Goal: Information Seeking & Learning: Learn about a topic

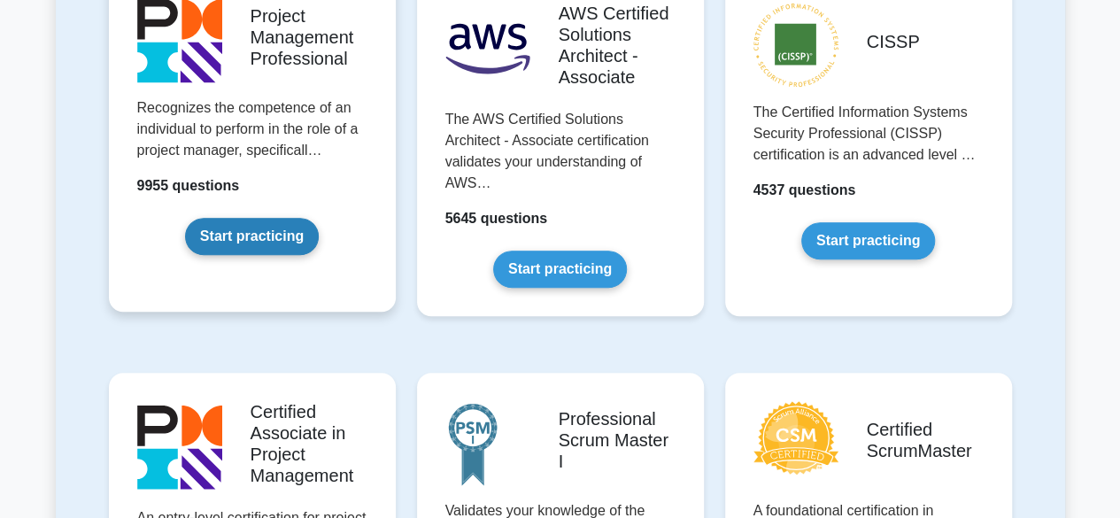
scroll to position [443, 0]
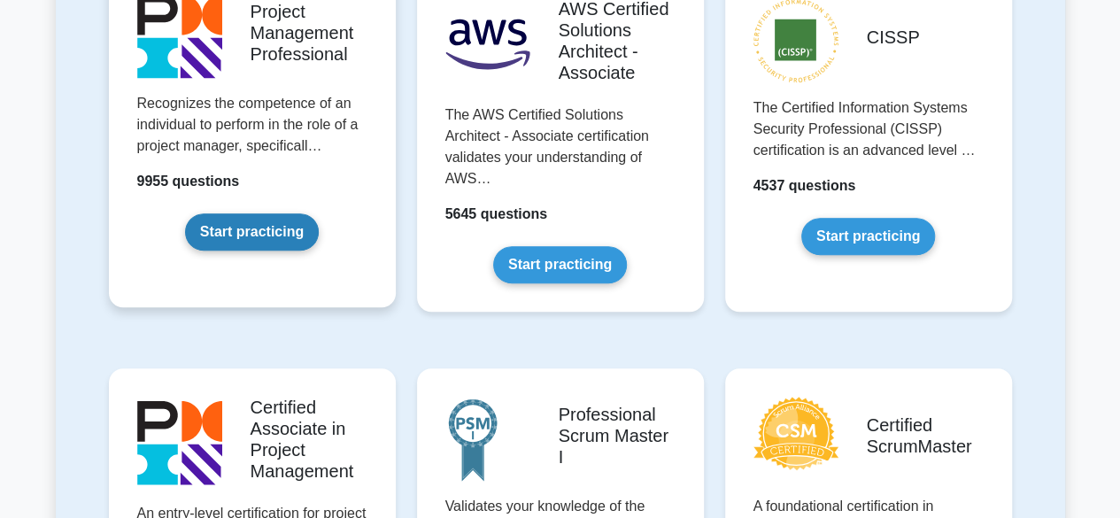
click at [261, 213] on link "Start practicing" at bounding box center [252, 231] width 134 height 37
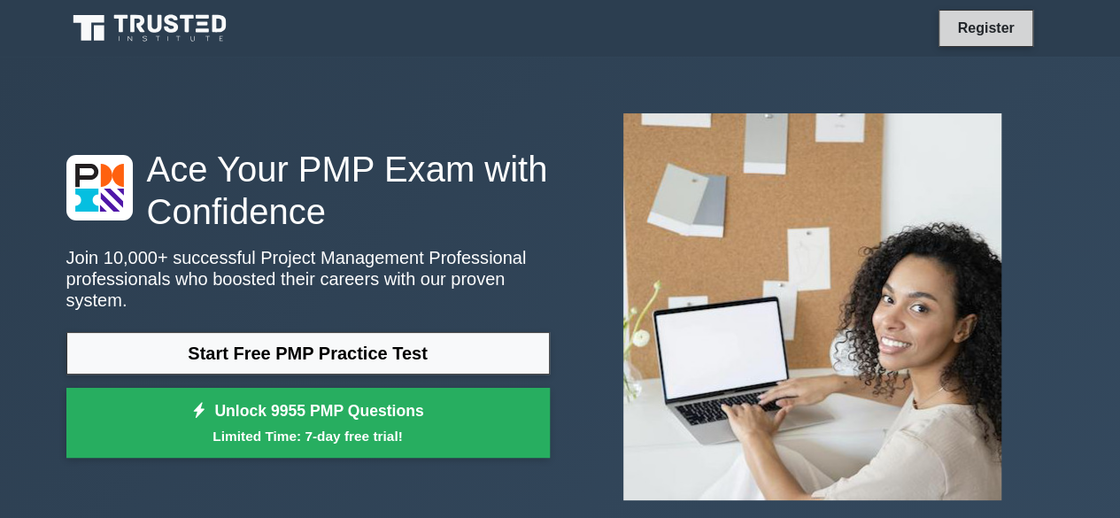
click at [993, 34] on link "Register" at bounding box center [985, 28] width 78 height 22
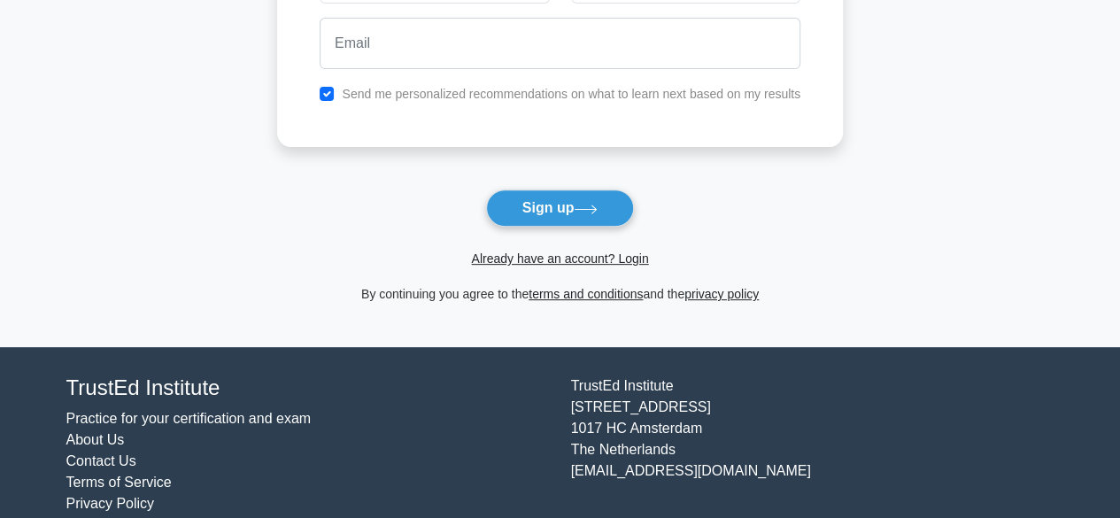
scroll to position [259, 0]
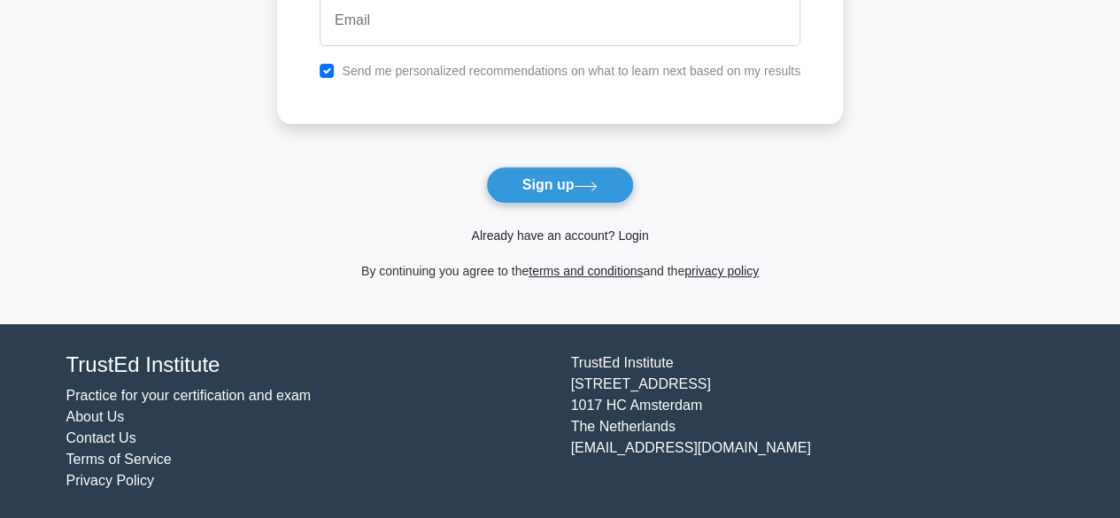
click at [547, 238] on link "Already have an account? Login" at bounding box center [559, 235] width 177 height 14
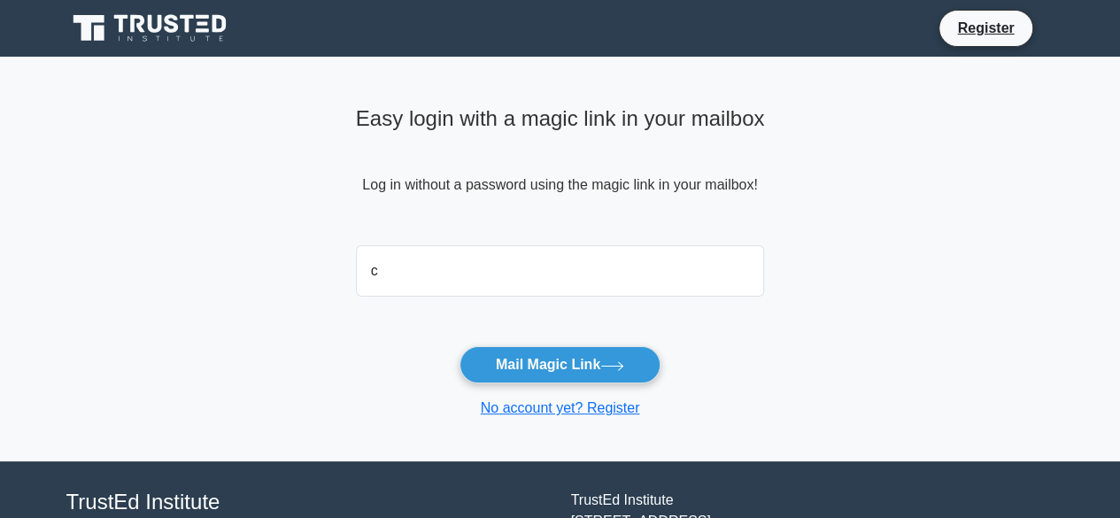
type input "charles.waweru@equitybank.co.ke"
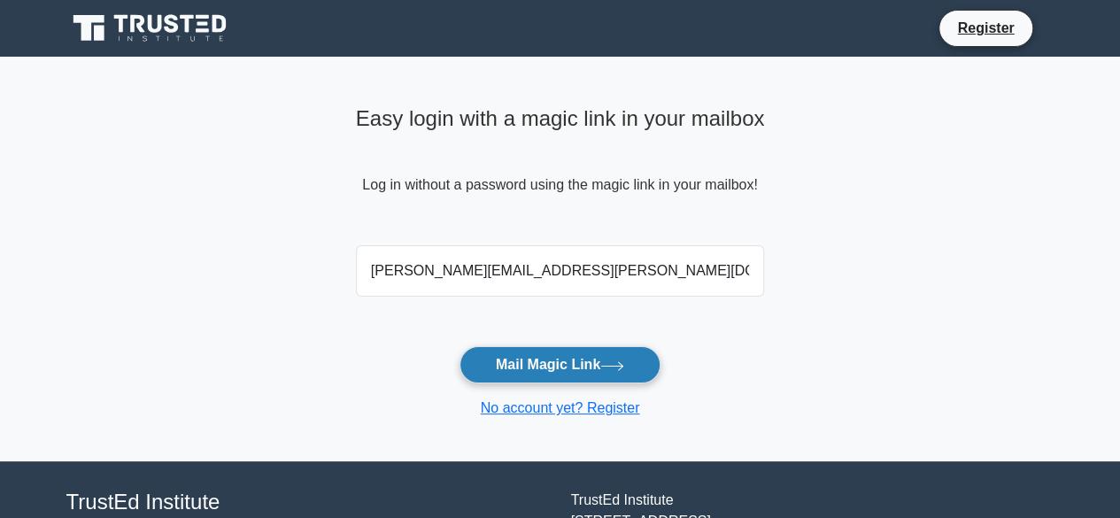
click at [548, 363] on button "Mail Magic Link" at bounding box center [560, 364] width 201 height 37
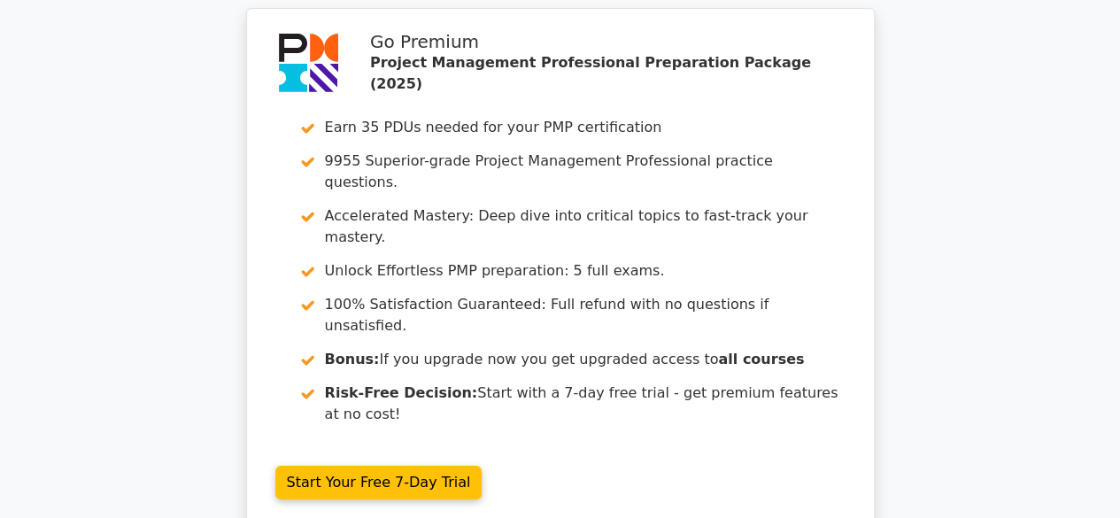
scroll to position [3417, 0]
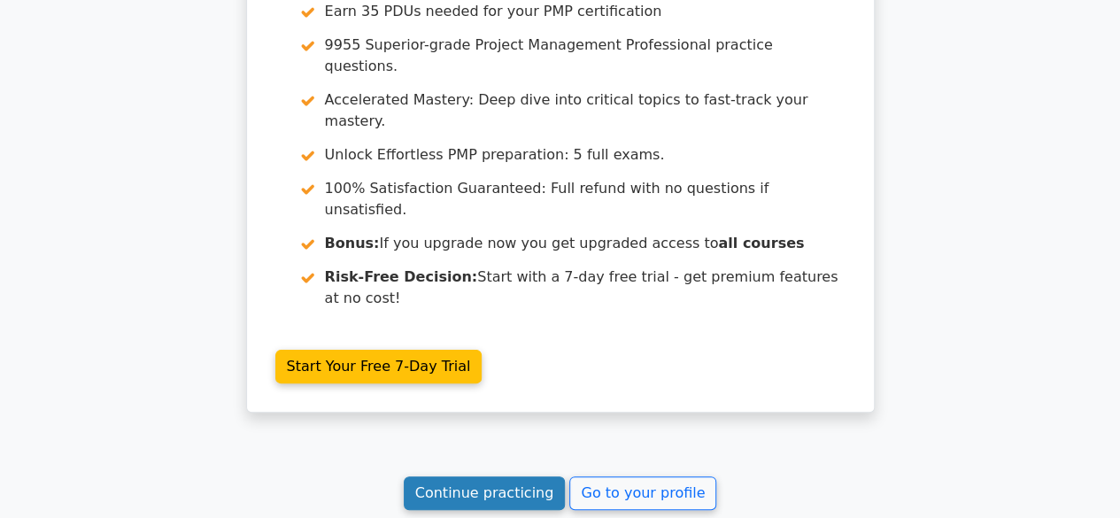
click at [471, 476] on link "Continue practicing" at bounding box center [485, 493] width 162 height 34
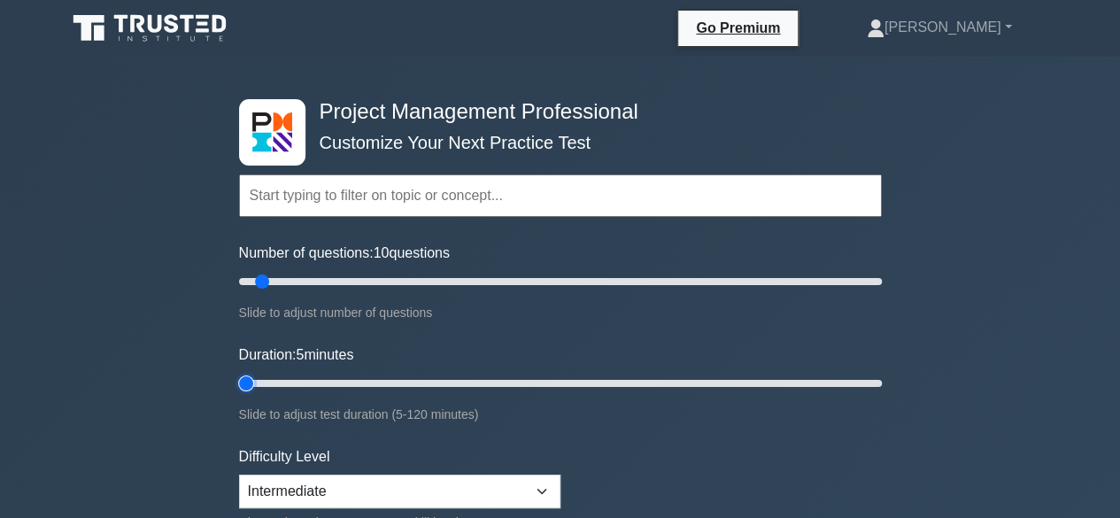
drag, startPoint x: 272, startPoint y: 375, endPoint x: 227, endPoint y: 380, distance: 45.4
type input "5"
click at [239, 380] on input "Duration: 5 minutes" at bounding box center [560, 383] width 643 height 21
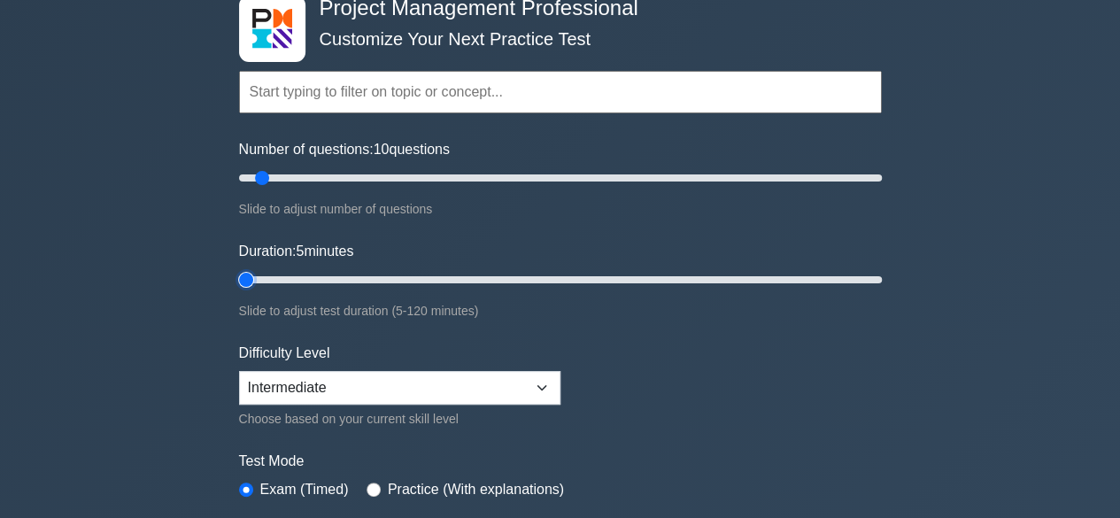
scroll to position [177, 0]
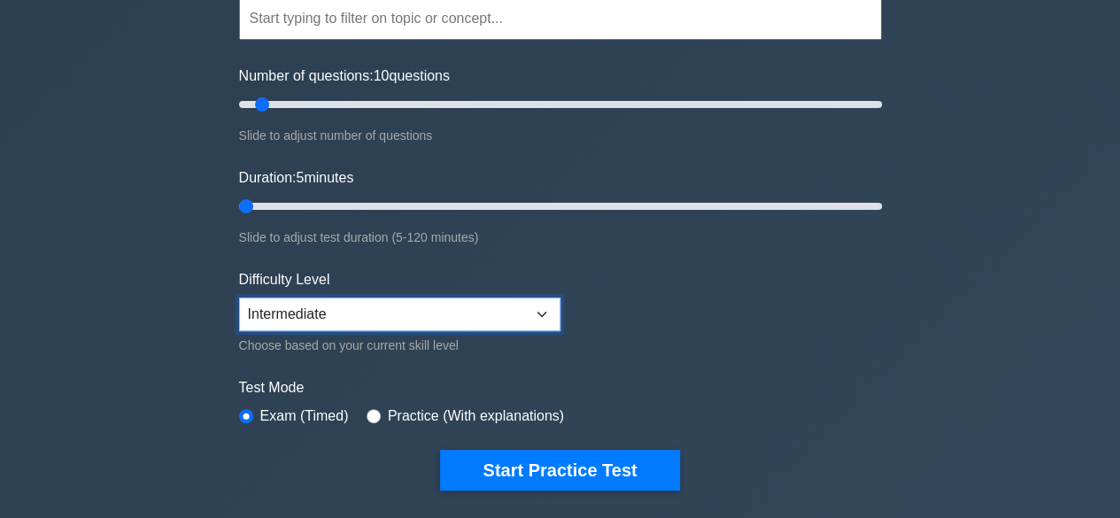
click at [505, 304] on select "Beginner Intermediate Expert" at bounding box center [399, 314] width 321 height 34
select select "expert"
click at [239, 297] on select "Beginner Intermediate Expert" at bounding box center [399, 314] width 321 height 34
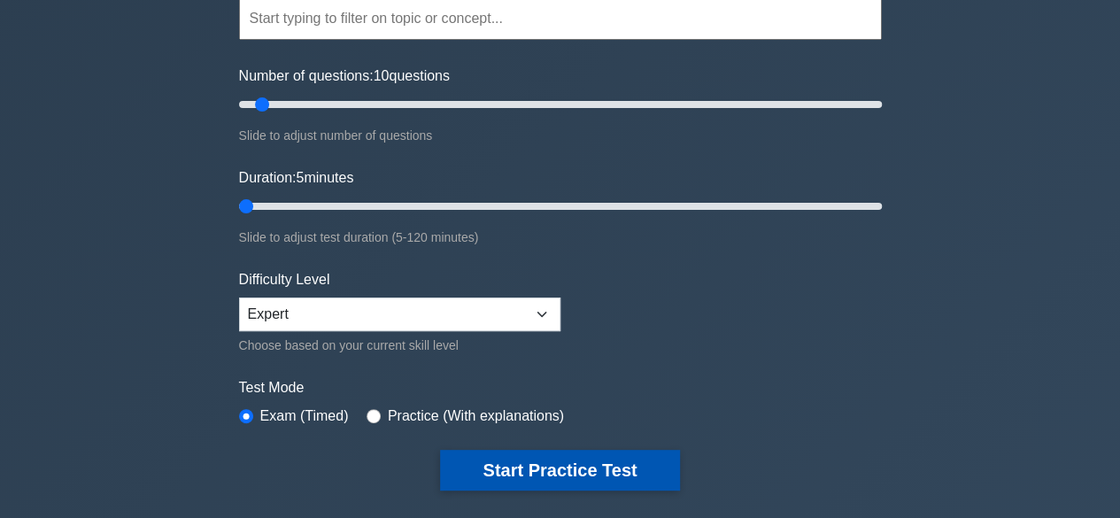
click at [544, 467] on button "Start Practice Test" at bounding box center [559, 470] width 239 height 41
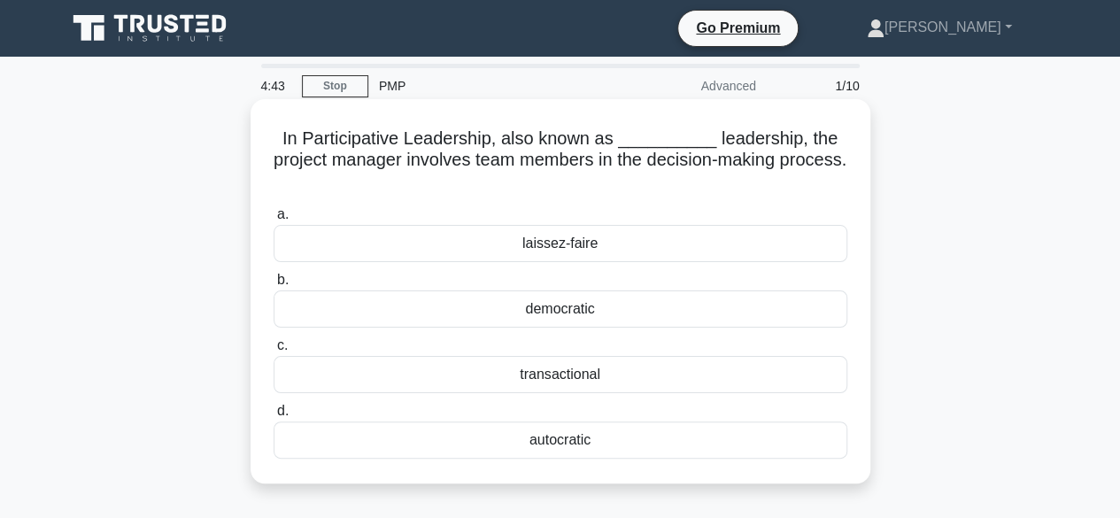
click at [547, 312] on div "democratic" at bounding box center [561, 308] width 574 height 37
click at [274, 286] on input "b. democratic" at bounding box center [274, 280] width 0 height 12
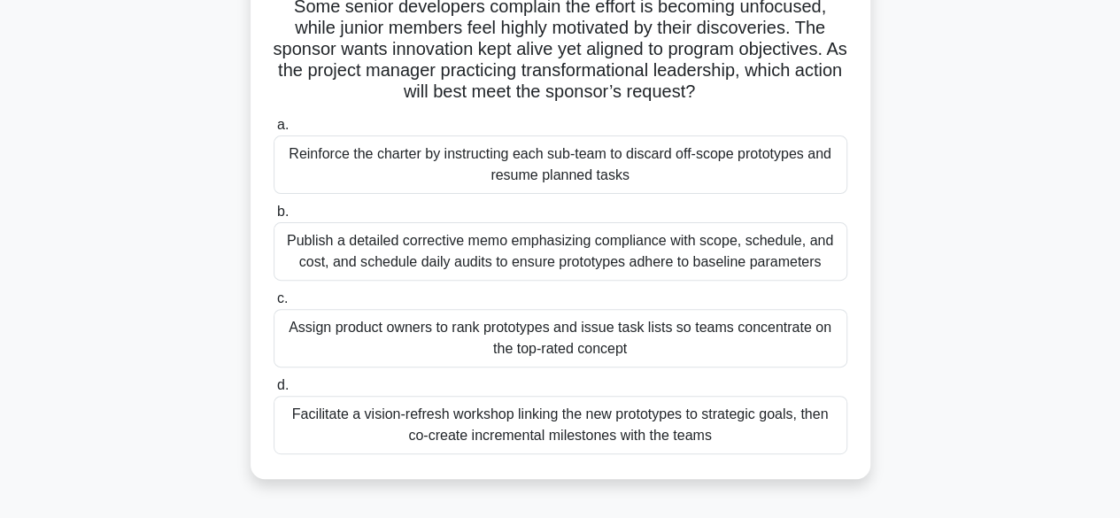
scroll to position [177, 0]
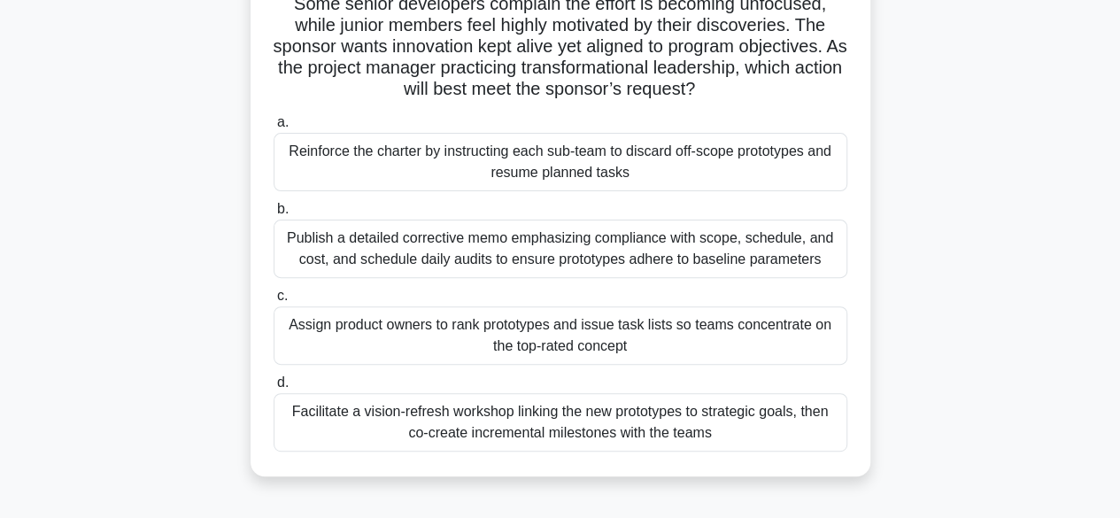
click at [561, 422] on div "Facilitate a vision-refresh workshop linking the new prototypes to strategic go…" at bounding box center [561, 422] width 574 height 58
click at [274, 389] on input "d. Facilitate a vision-refresh workshop linking the new prototypes to strategic…" at bounding box center [274, 383] width 0 height 12
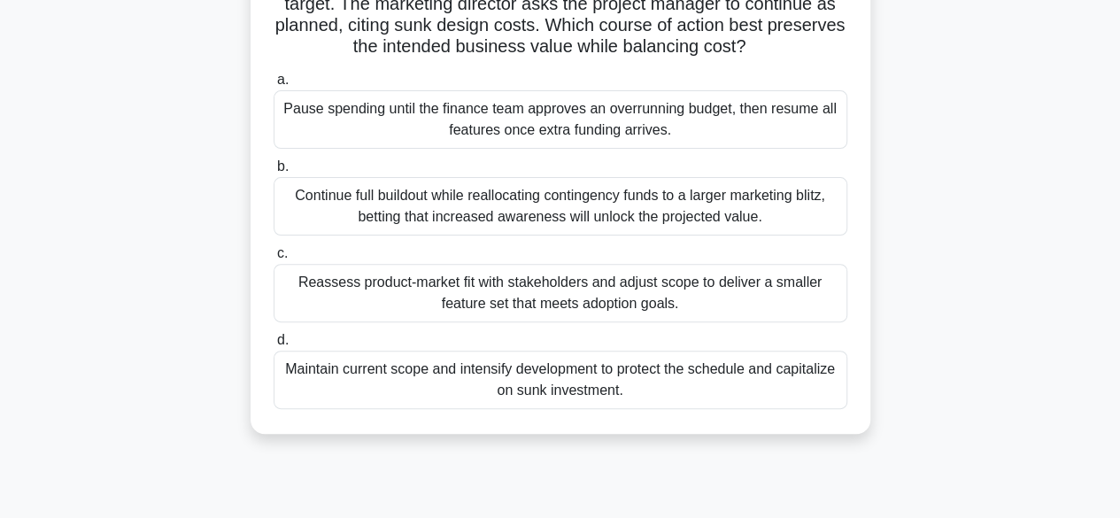
click at [599, 309] on div "Reassess product-market fit with stakeholders and adjust scope to deliver a sma…" at bounding box center [561, 293] width 574 height 58
click at [274, 259] on input "c. Reassess product-market fit with stakeholders and adjust scope to deliver a …" at bounding box center [274, 254] width 0 height 12
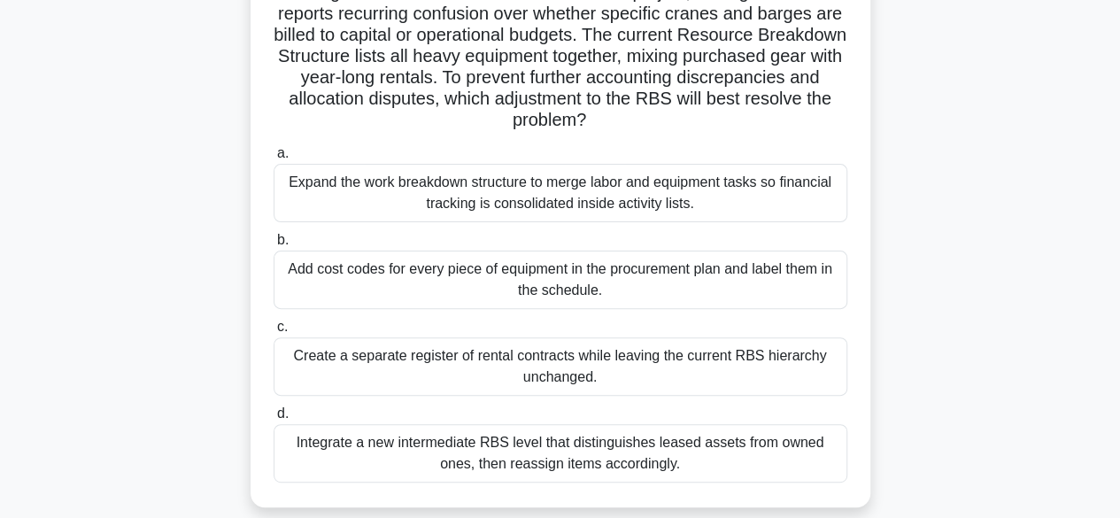
scroll to position [89, 0]
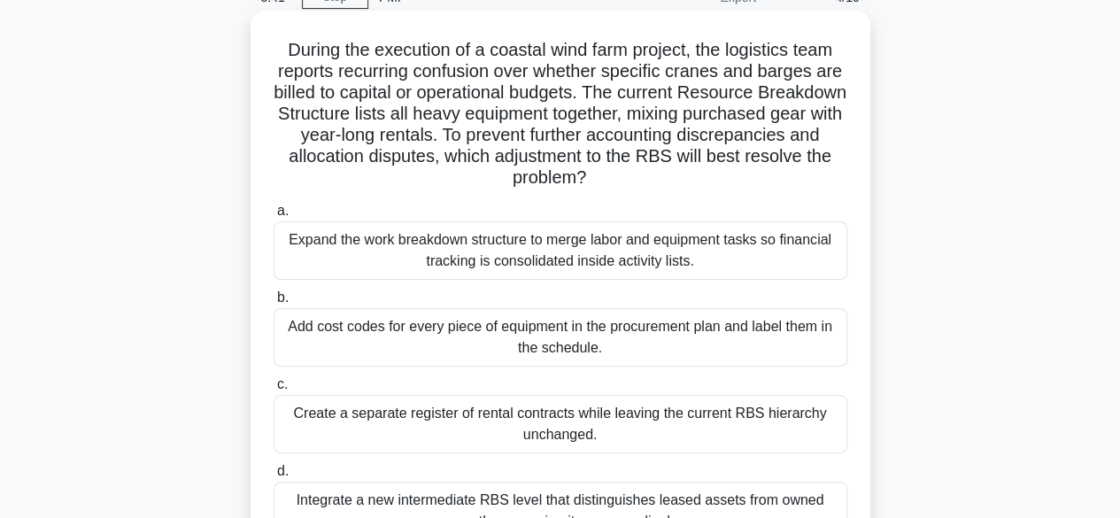
click at [488, 242] on div "Expand the work breakdown structure to merge labor and equipment tasks so finan…" at bounding box center [561, 250] width 574 height 58
click at [274, 217] on input "a. Expand the work breakdown structure to merge labor and equipment tasks so fi…" at bounding box center [274, 211] width 0 height 12
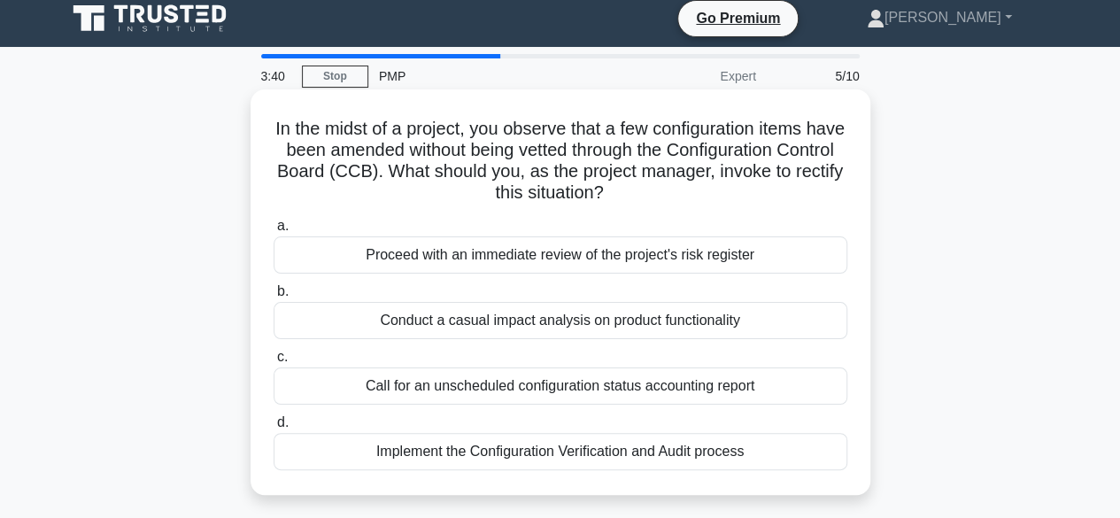
scroll to position [0, 0]
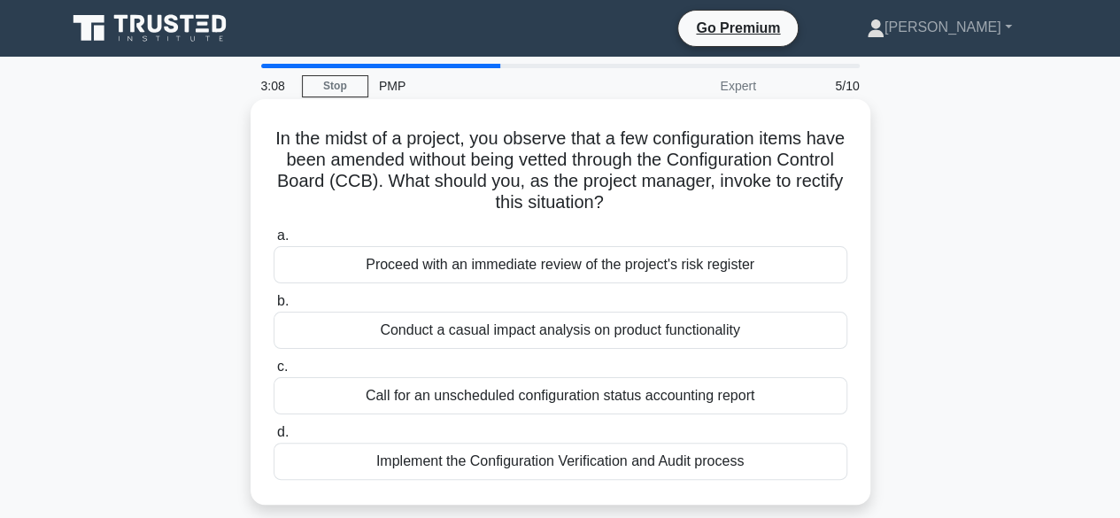
click at [547, 460] on div "Implement the Configuration Verification and Audit process" at bounding box center [561, 461] width 574 height 37
click at [274, 438] on input "d. Implement the Configuration Verification and Audit process" at bounding box center [274, 433] width 0 height 12
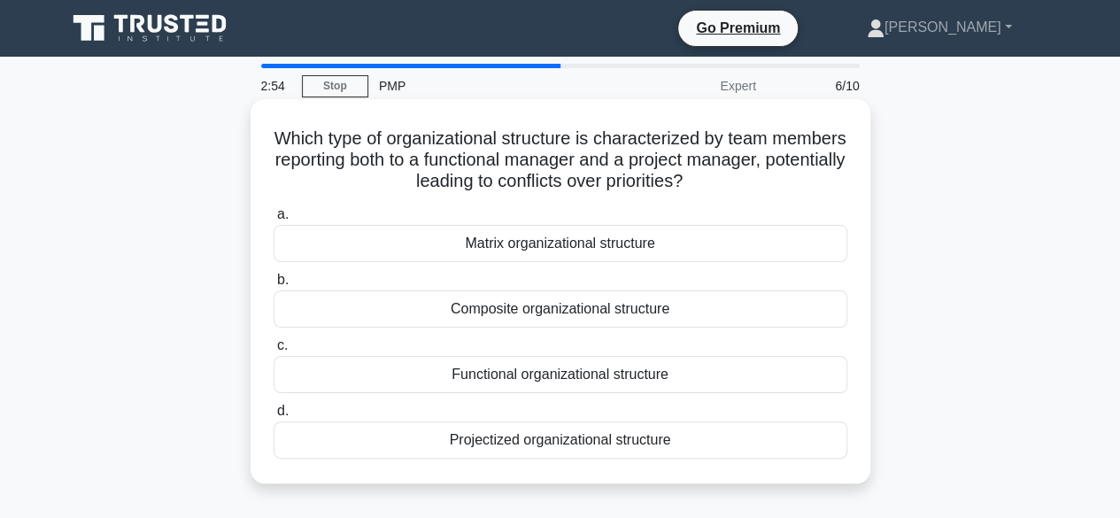
click at [590, 245] on div "Matrix organizational structure" at bounding box center [561, 243] width 574 height 37
click at [274, 220] on input "a. Matrix organizational structure" at bounding box center [274, 215] width 0 height 12
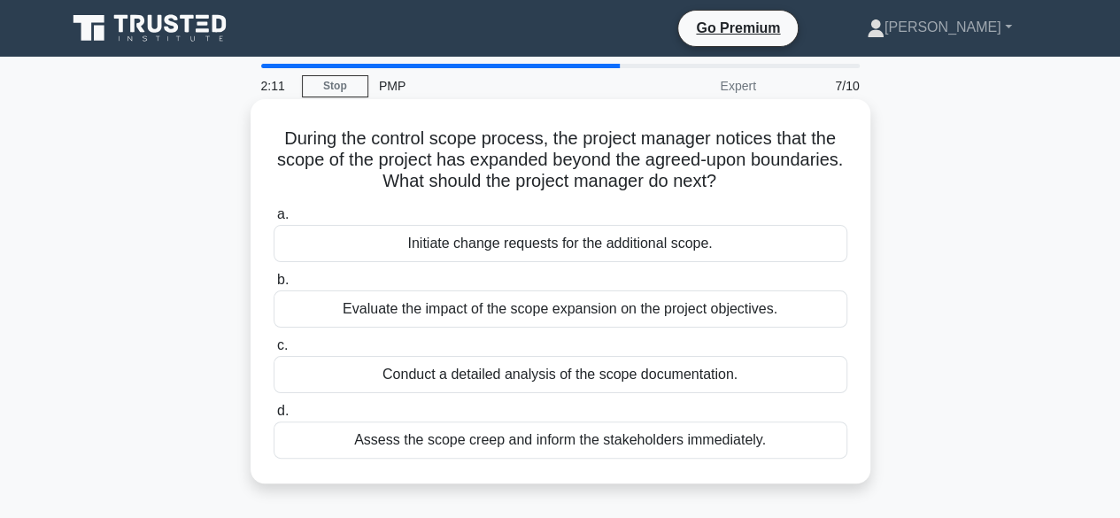
click at [527, 441] on div "Assess the scope creep and inform the stakeholders immediately." at bounding box center [561, 439] width 574 height 37
click at [274, 417] on input "d. Assess the scope creep and inform the stakeholders immediately." at bounding box center [274, 412] width 0 height 12
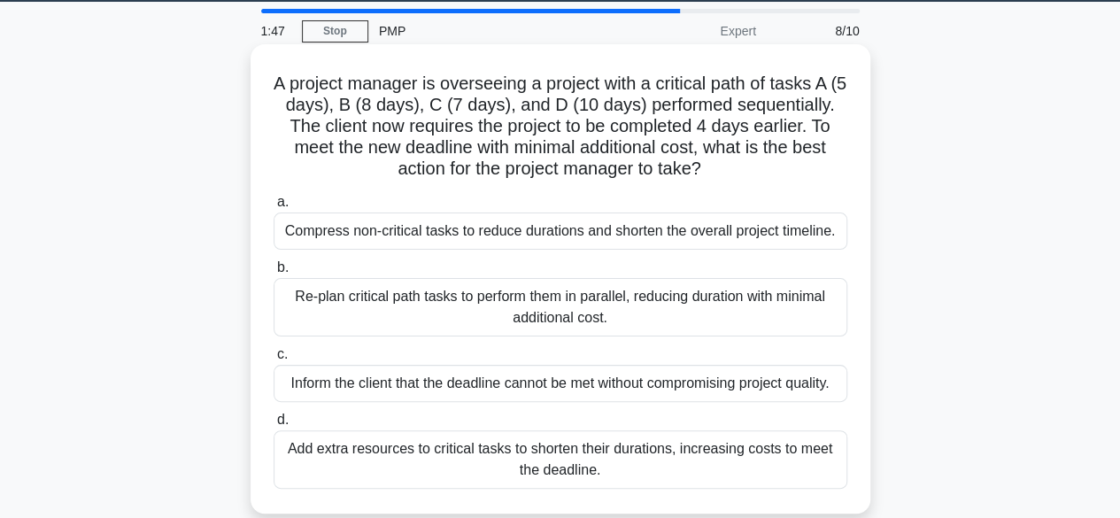
scroll to position [89, 0]
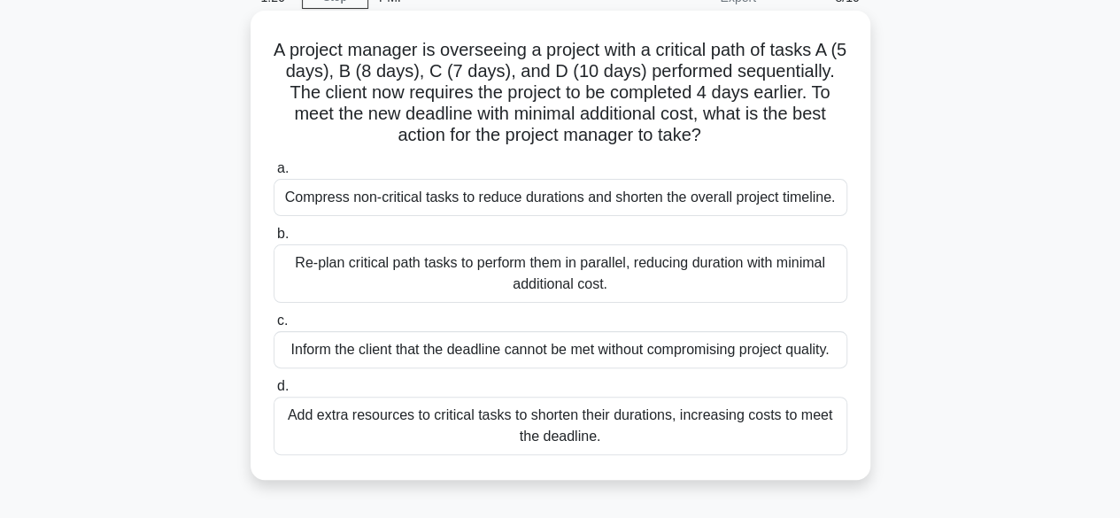
click at [582, 268] on div "Re-plan critical path tasks to perform them in parallel, reducing duration with…" at bounding box center [561, 273] width 574 height 58
click at [274, 240] on input "b. Re-plan critical path tasks to perform them in parallel, reducing duration w…" at bounding box center [274, 234] width 0 height 12
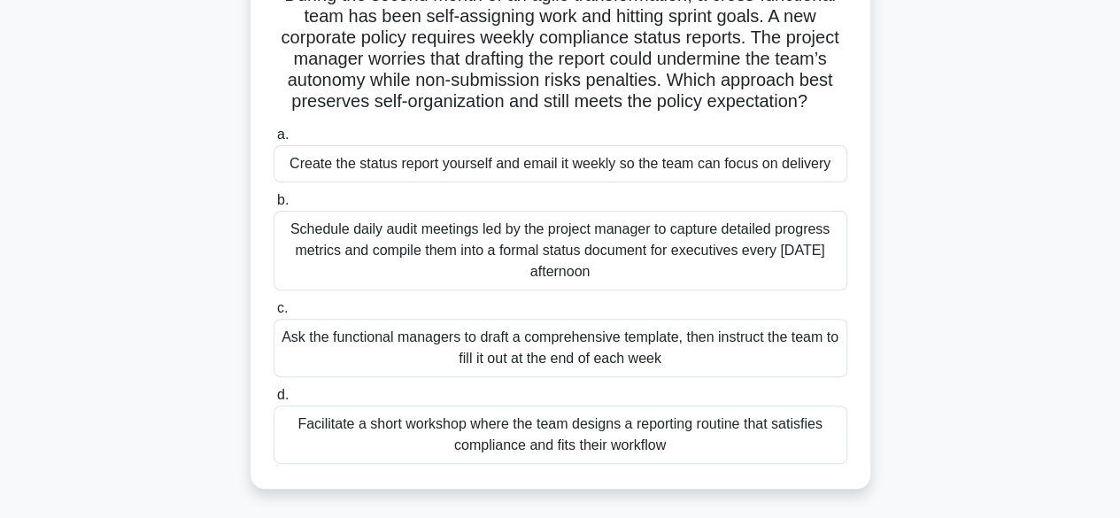
scroll to position [177, 0]
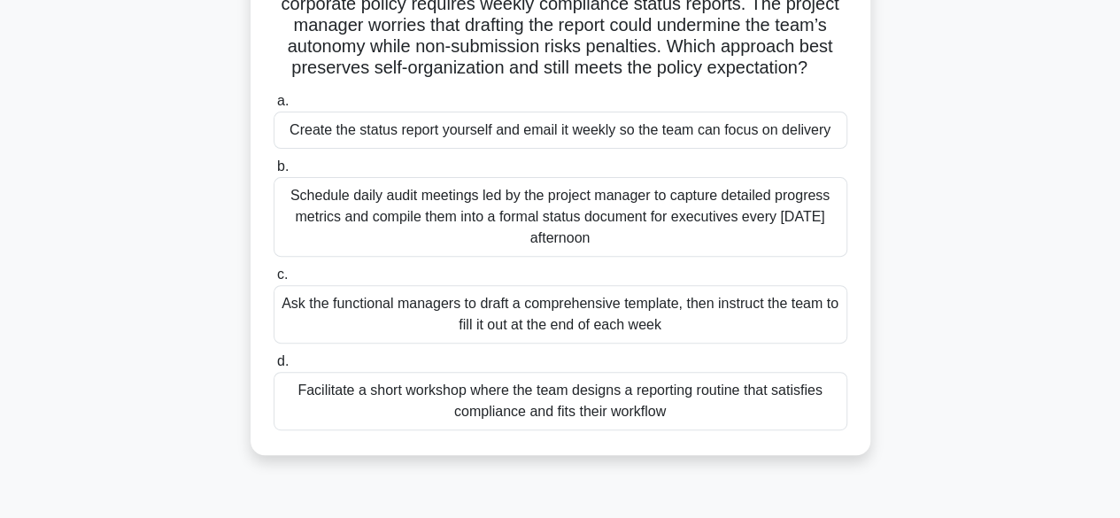
click at [650, 408] on div "Facilitate a short workshop where the team designs a reporting routine that sat…" at bounding box center [561, 401] width 574 height 58
click at [274, 367] on input "d. Facilitate a short workshop where the team designs a reporting routine that …" at bounding box center [274, 362] width 0 height 12
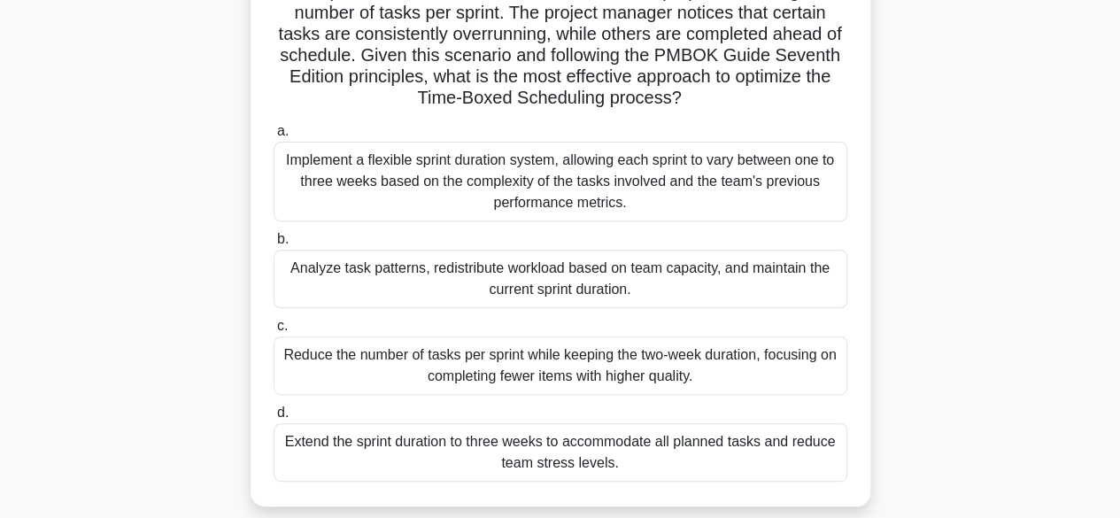
scroll to position [266, 0]
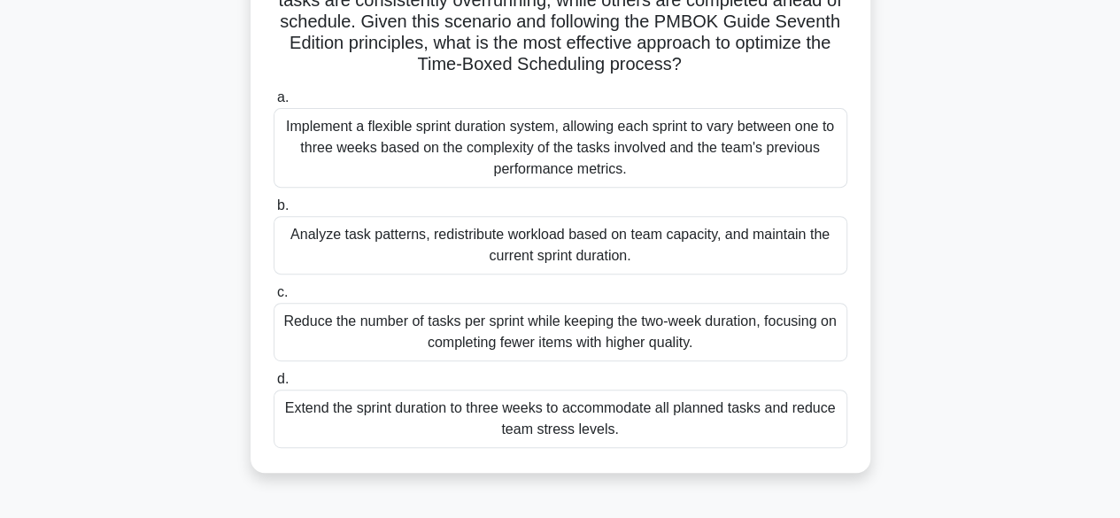
click at [620, 332] on div "Reduce the number of tasks per sprint while keeping the two-week duration, focu…" at bounding box center [561, 332] width 574 height 58
click at [274, 298] on input "c. Reduce the number of tasks per sprint while keeping the two-week duration, f…" at bounding box center [274, 293] width 0 height 12
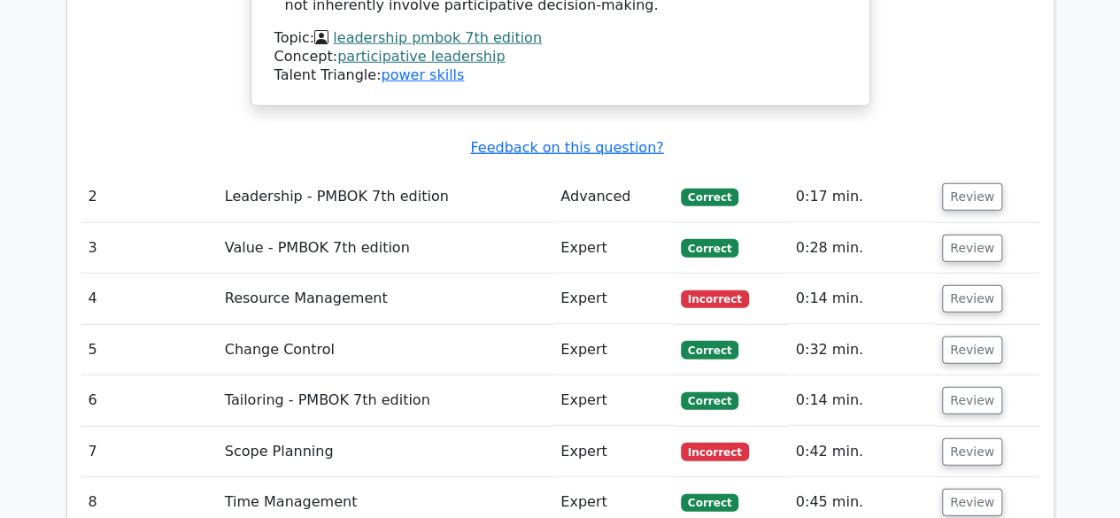
scroll to position [2479, 0]
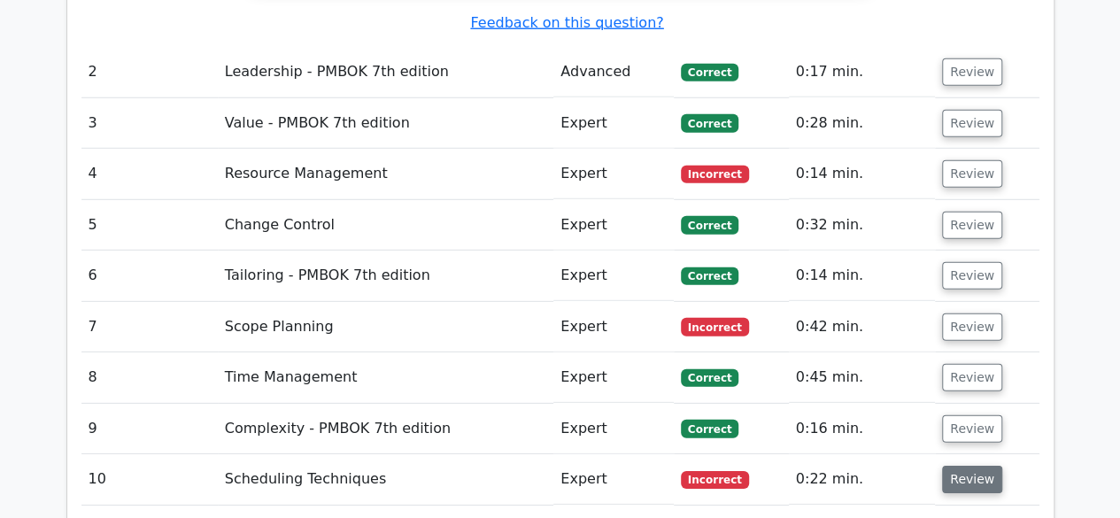
click at [977, 466] on button "Review" at bounding box center [972, 479] width 60 height 27
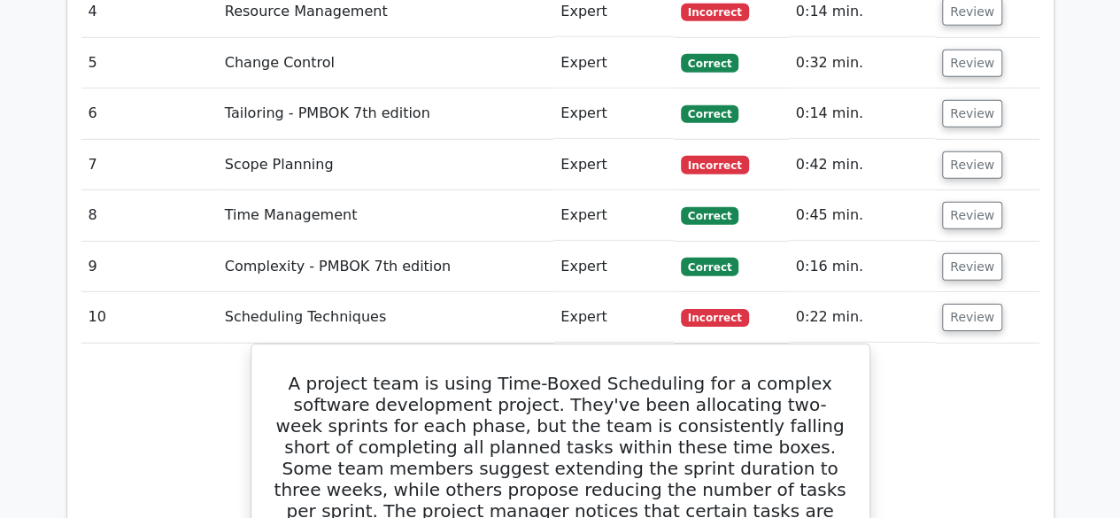
scroll to position [2568, 0]
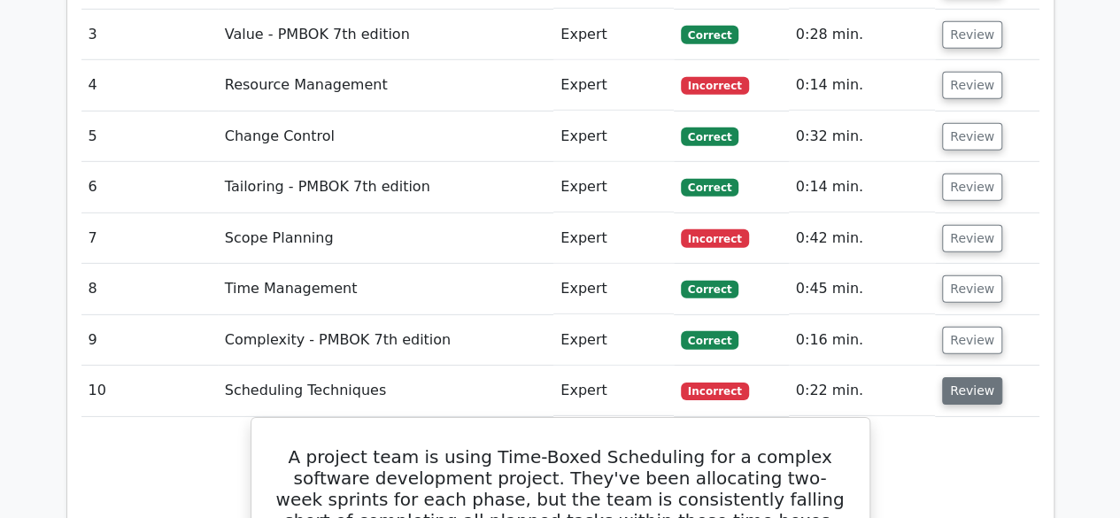
click at [972, 377] on button "Review" at bounding box center [972, 390] width 60 height 27
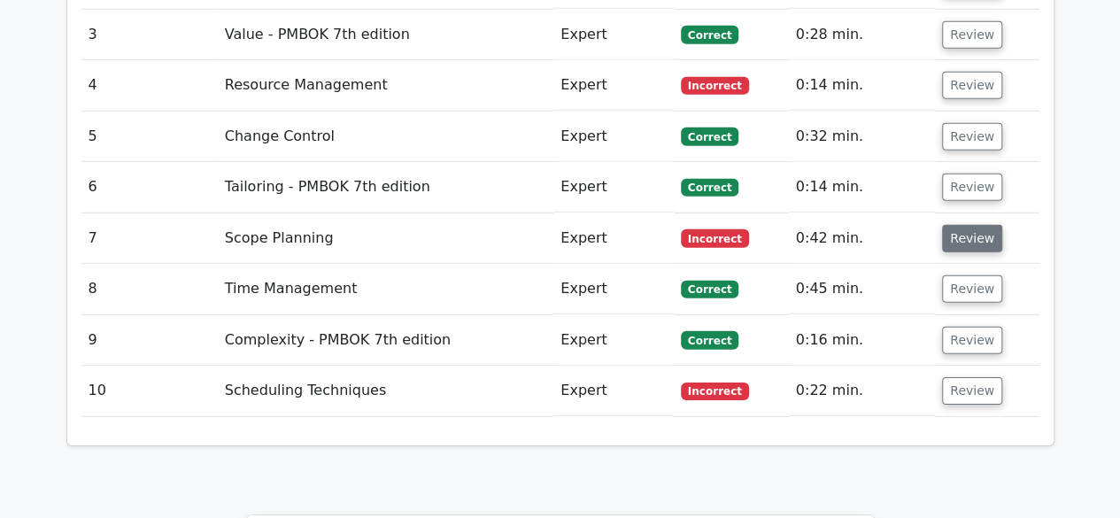
click at [965, 225] on button "Review" at bounding box center [972, 238] width 60 height 27
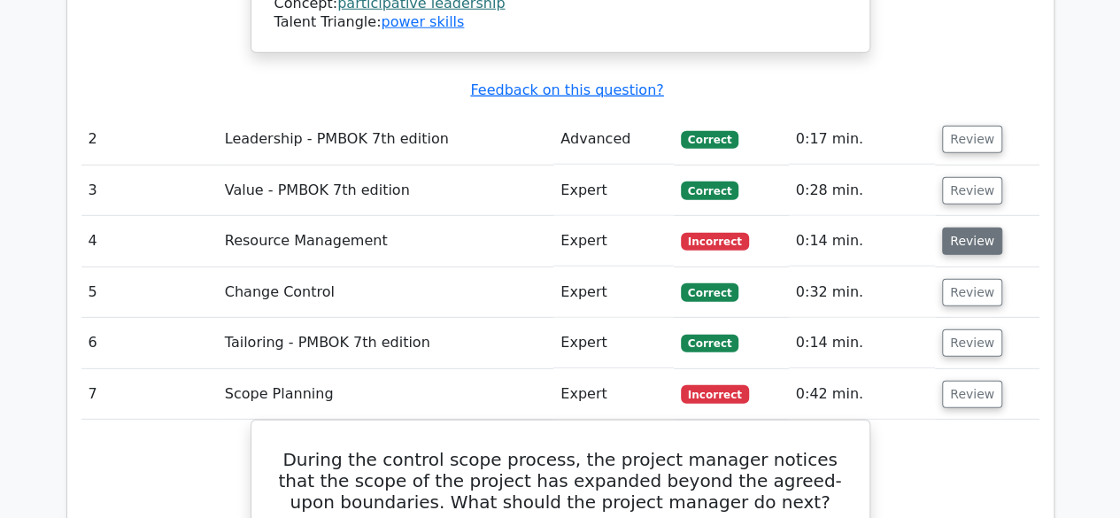
scroll to position [2391, 0]
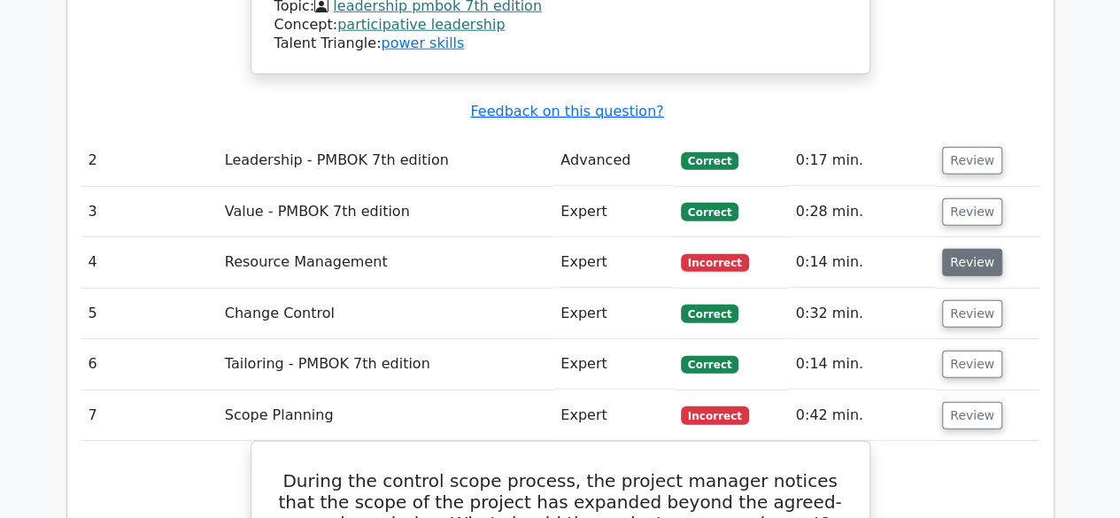
click at [962, 249] on button "Review" at bounding box center [972, 262] width 60 height 27
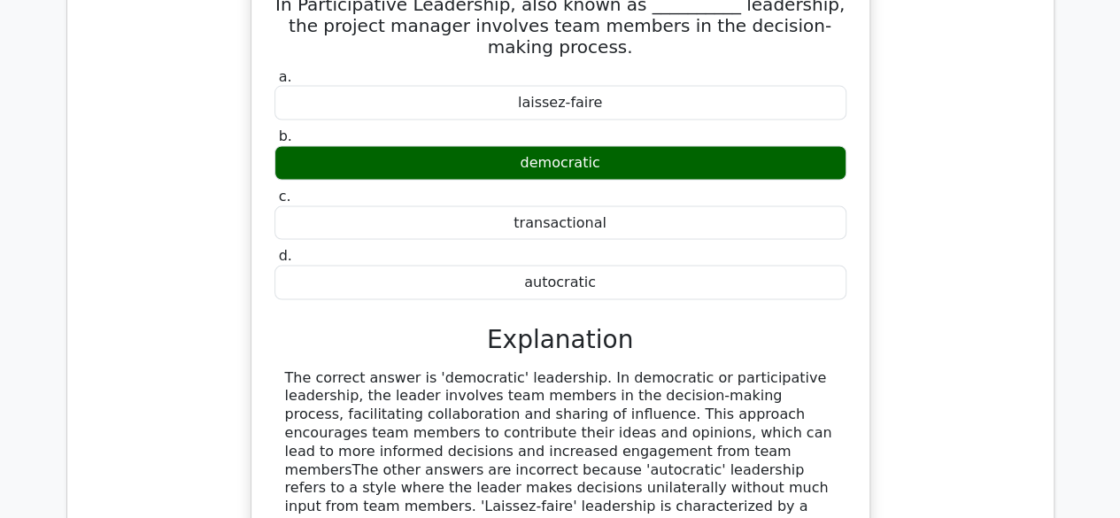
scroll to position [1505, 0]
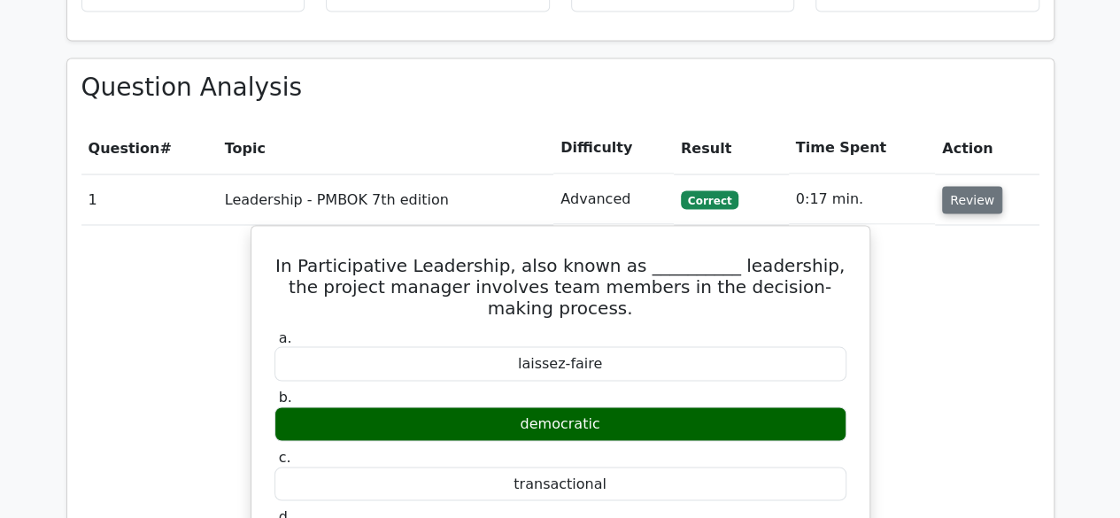
click at [969, 186] on button "Review" at bounding box center [972, 199] width 60 height 27
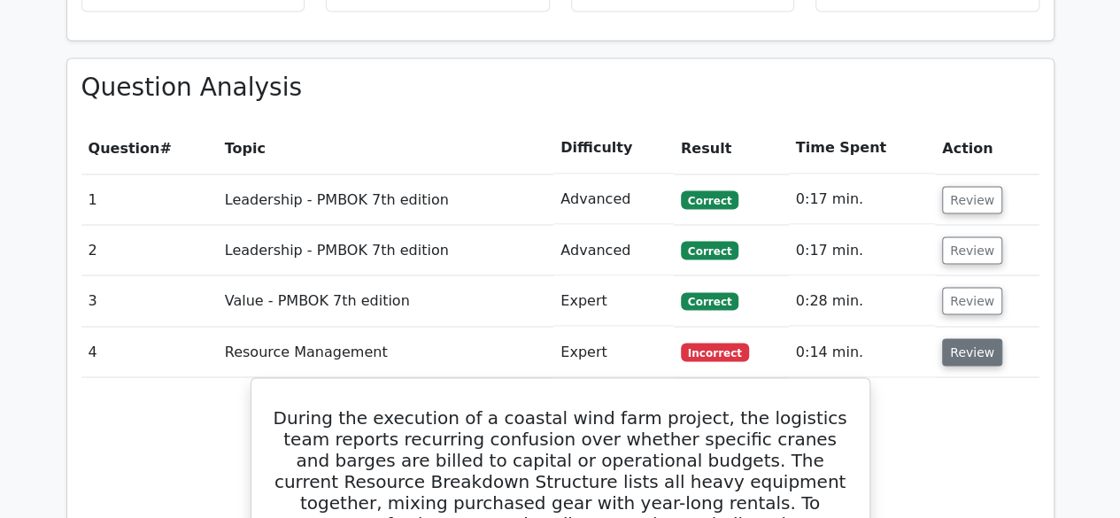
click at [961, 338] on button "Review" at bounding box center [972, 351] width 60 height 27
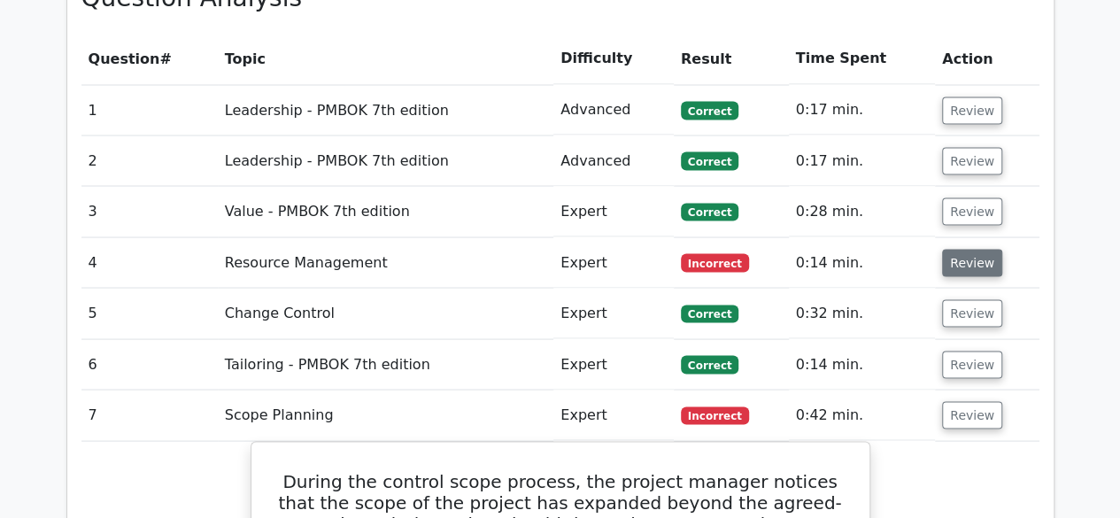
scroll to position [1682, 0]
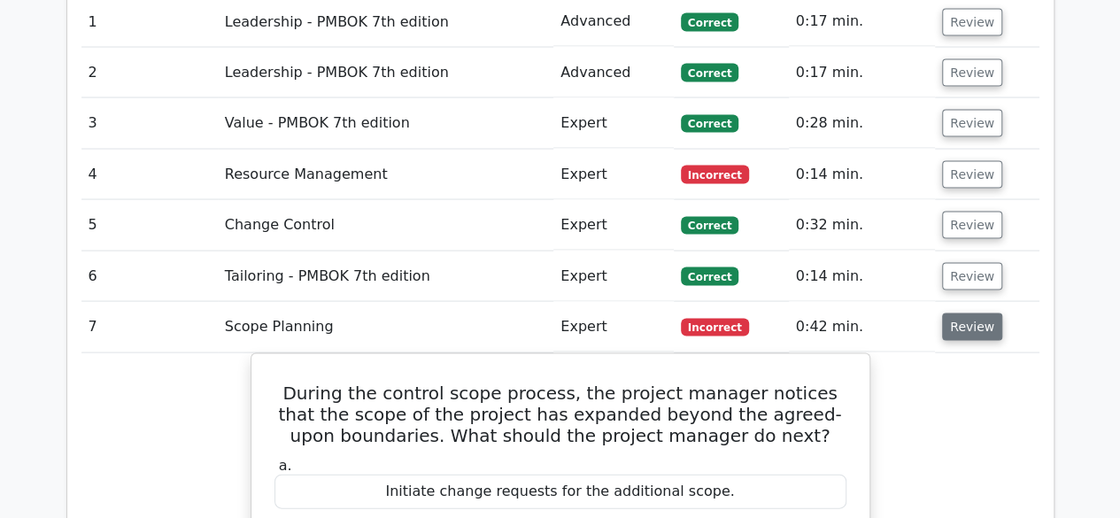
click at [975, 313] on button "Review" at bounding box center [972, 326] width 60 height 27
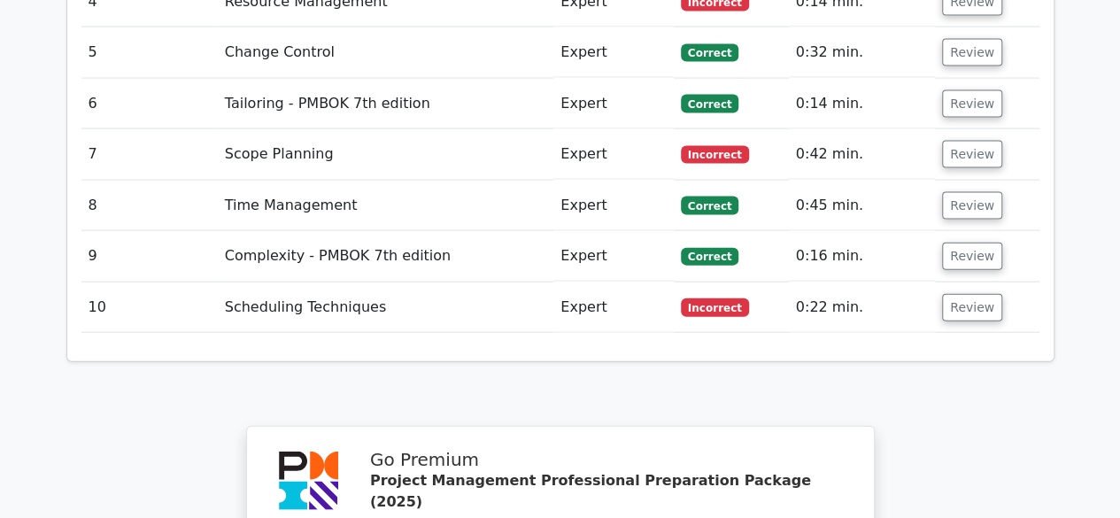
scroll to position [1771, 0]
